Goal: Navigation & Orientation: Find specific page/section

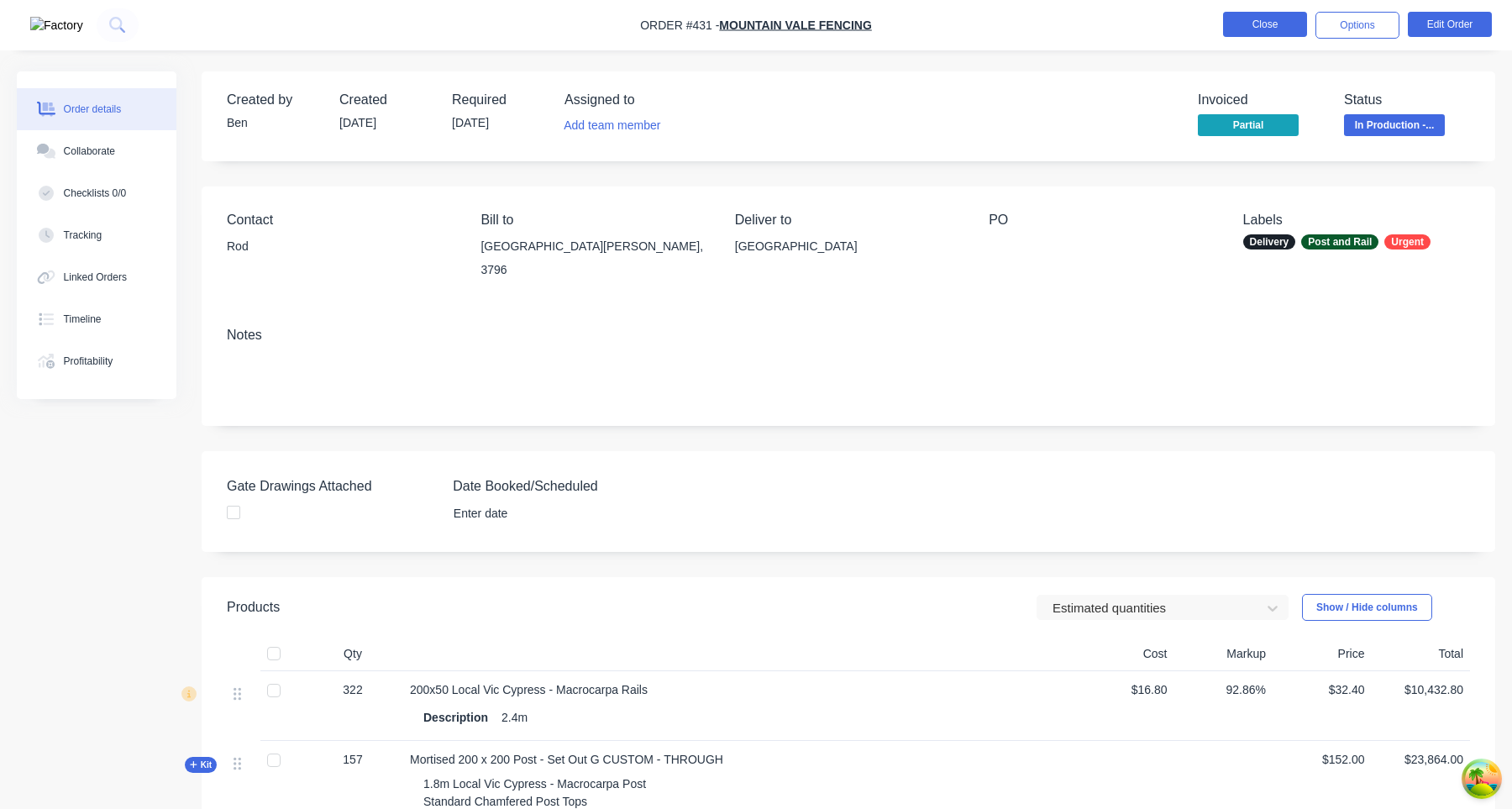
click at [1281, 28] on button "Close" at bounding box center [1265, 25] width 84 height 26
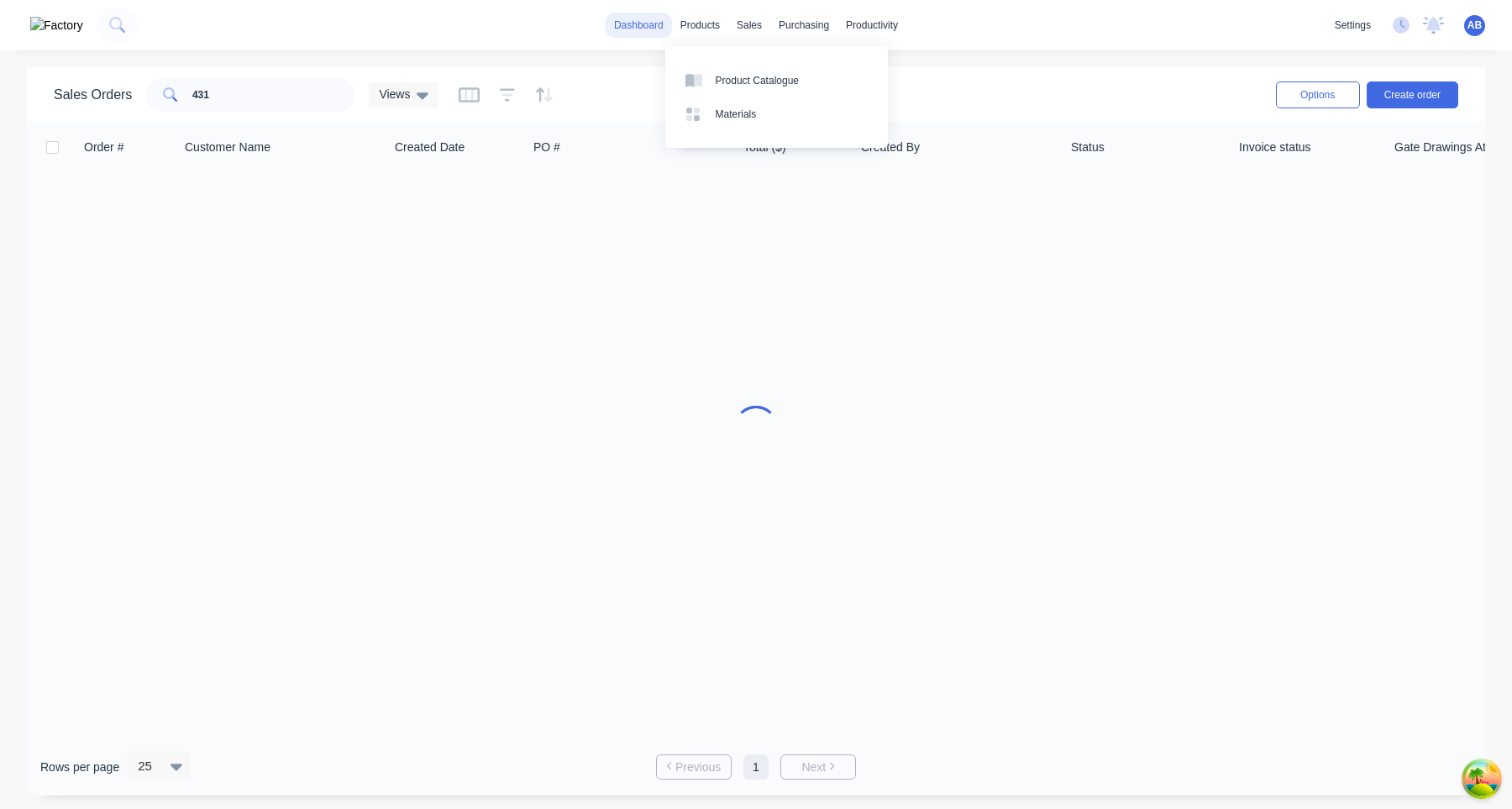
click at [629, 28] on link "dashboard" at bounding box center [639, 26] width 66 height 26
